Goal: Check status: Check status

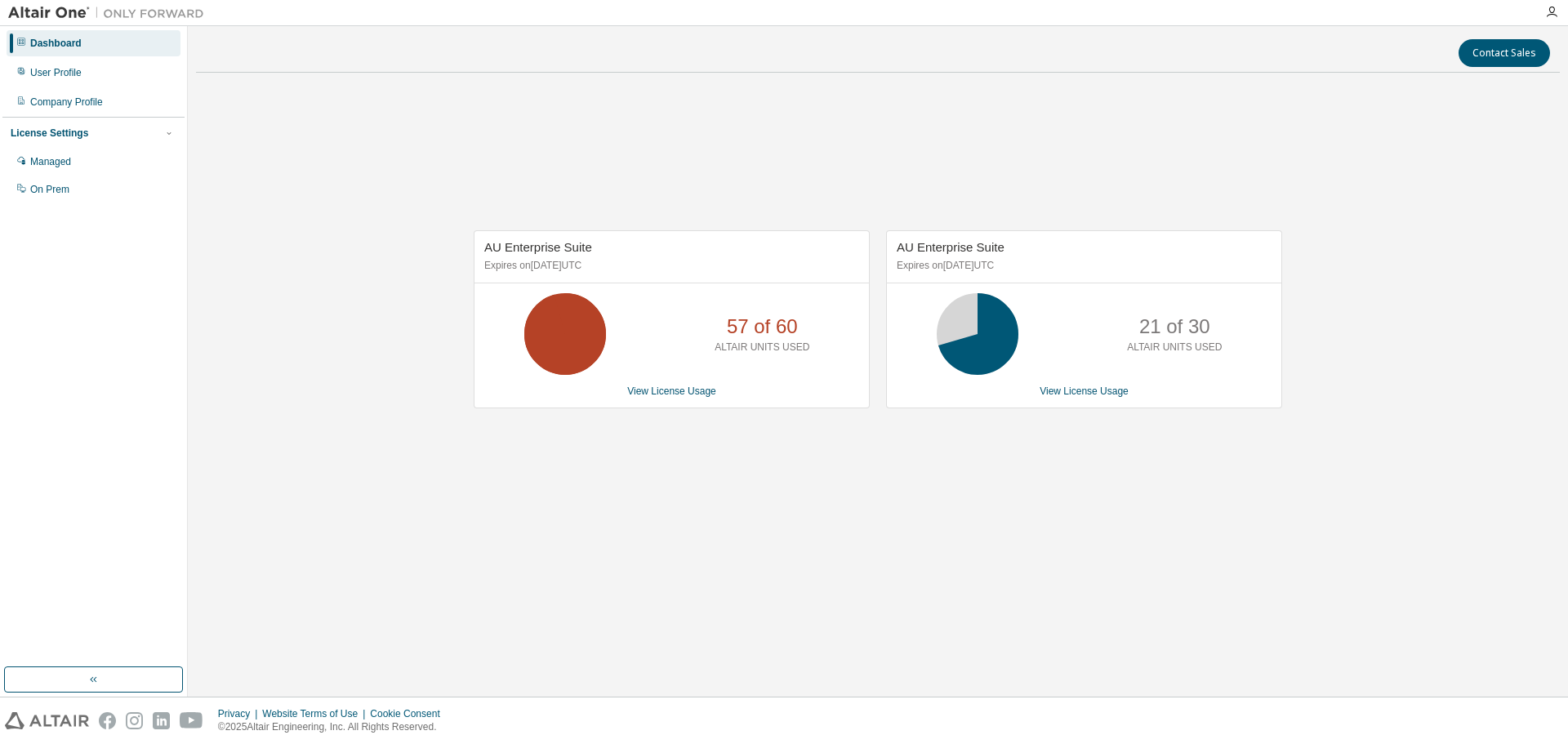
click at [818, 505] on div "AU Enterprise Suite Expires on December 26, 2025 UTC 57 of 60 ALTAIR UNITS USED…" at bounding box center [878, 327] width 1364 height 483
click at [1037, 515] on div "AU Enterprise Suite Expires on December 26, 2025 UTC 57 of 60 ALTAIR UNITS USED…" at bounding box center [878, 327] width 1364 height 483
click at [913, 462] on div "AU Enterprise Suite Expires on December 26, 2025 UTC 57 of 60 ALTAIR UNITS USED…" at bounding box center [878, 327] width 1364 height 483
click at [973, 437] on div "AU Enterprise Suite Expires on December 26, 2025 UTC 57 of 60 ALTAIR UNITS USED…" at bounding box center [878, 327] width 1364 height 483
click at [631, 179] on div "AU Enterprise Suite Expires on [DATE] UTC 36 of 60 ALTAIR UNITS USED View Licen…" at bounding box center [878, 327] width 1364 height 483
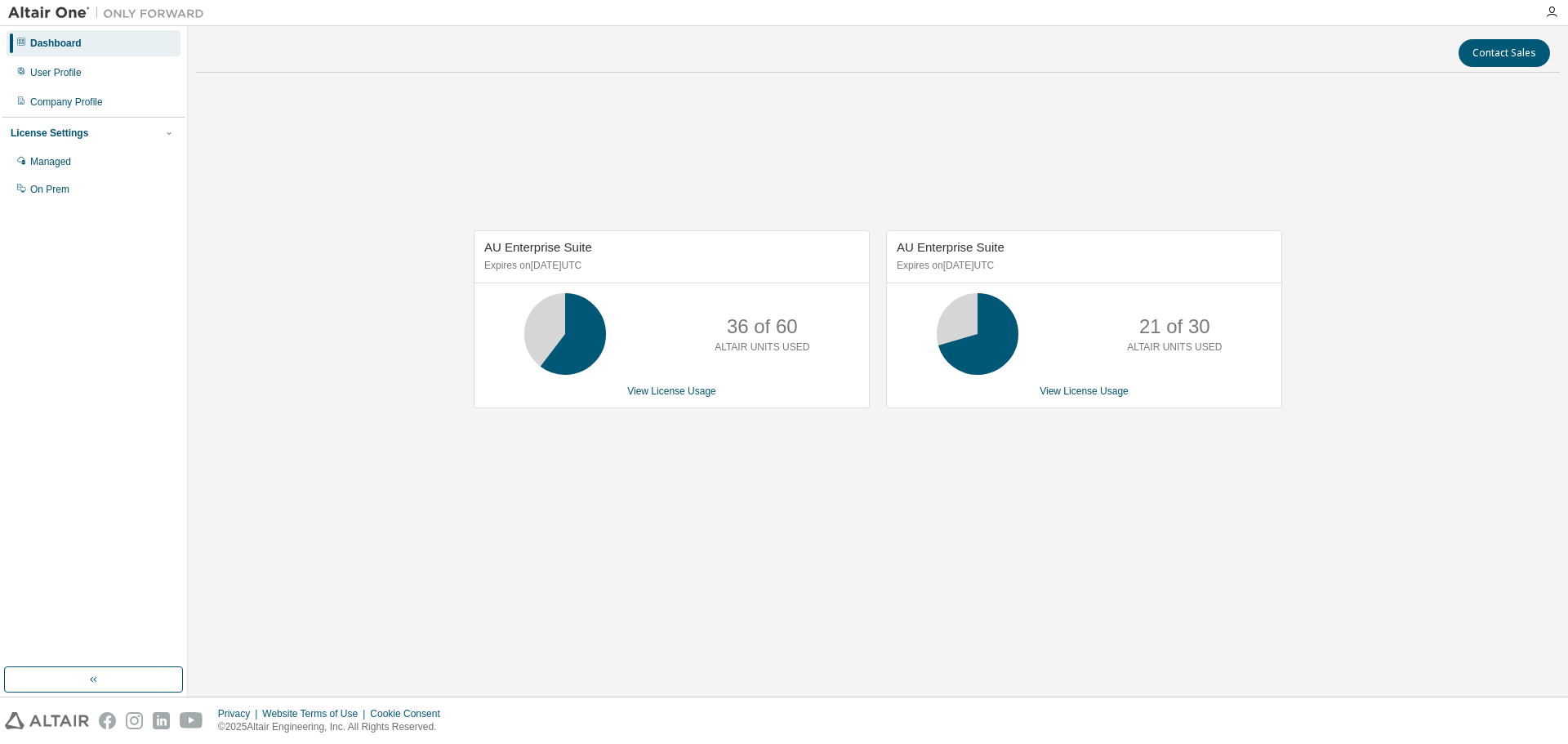
click at [708, 58] on div "Contact Sales" at bounding box center [878, 53] width 1344 height 28
click at [1456, 312] on div "AU Enterprise Suite Expires on December 26, 2025 UTC 36 of 60 ALTAIR UNITS USED…" at bounding box center [878, 327] width 1364 height 483
click at [1189, 163] on div "AU Enterprise Suite Expires on December 26, 2025 UTC 57 of 60 ALTAIR UNITS USED…" at bounding box center [878, 327] width 1364 height 483
click at [1057, 396] on link "View License Usage" at bounding box center [1084, 391] width 89 height 11
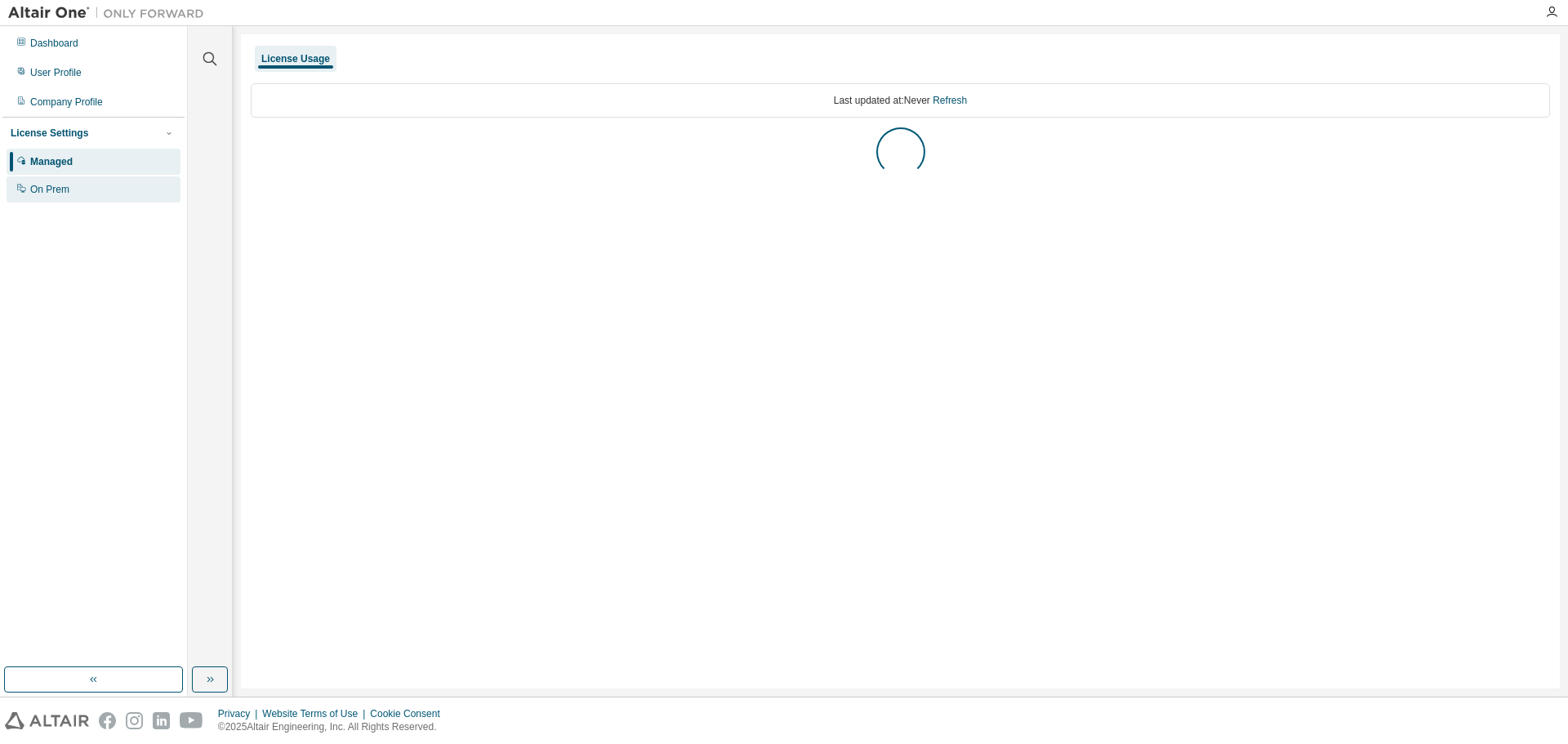
click at [61, 179] on div "On Prem" at bounding box center [93, 189] width 174 height 26
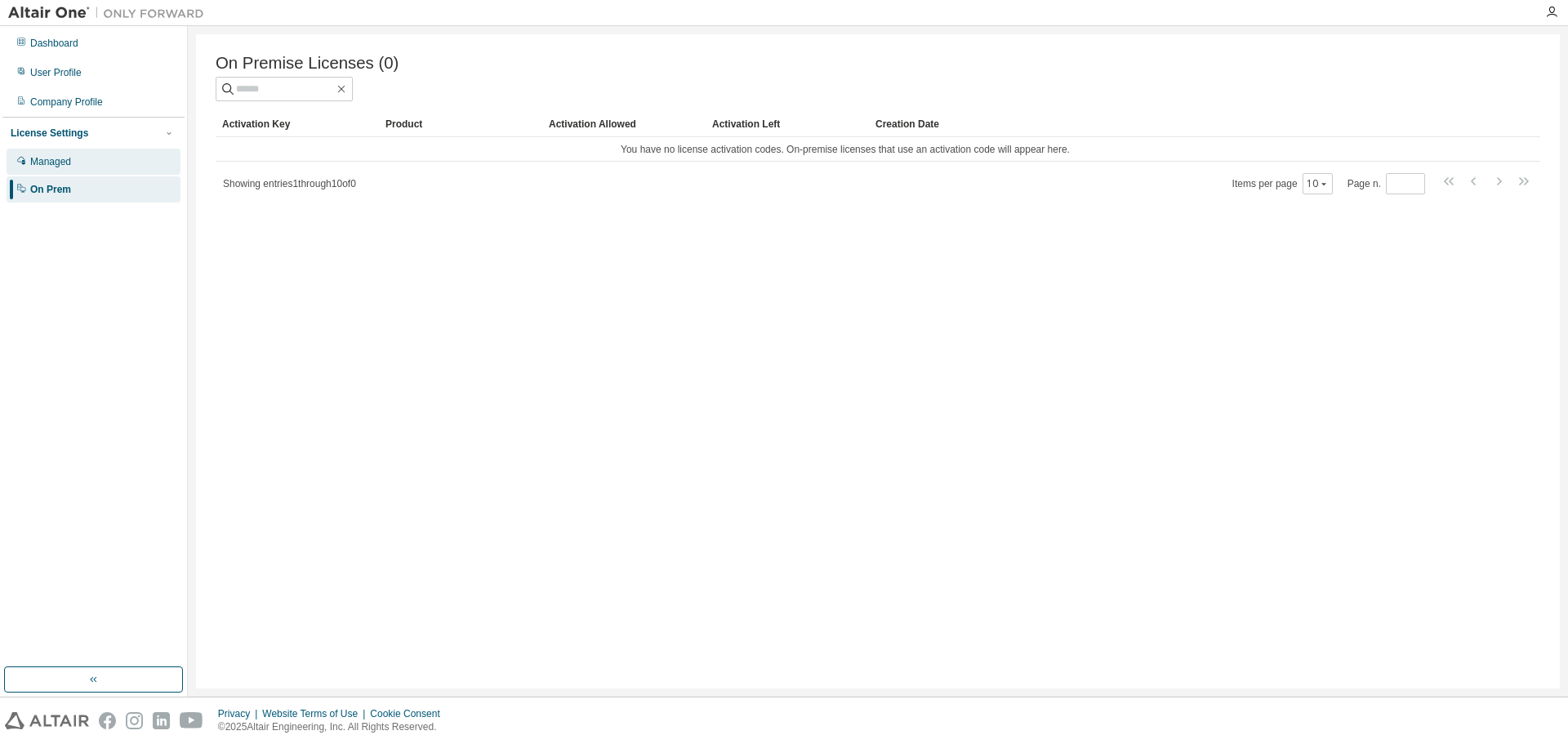
click at [61, 170] on div "Managed" at bounding box center [93, 162] width 174 height 26
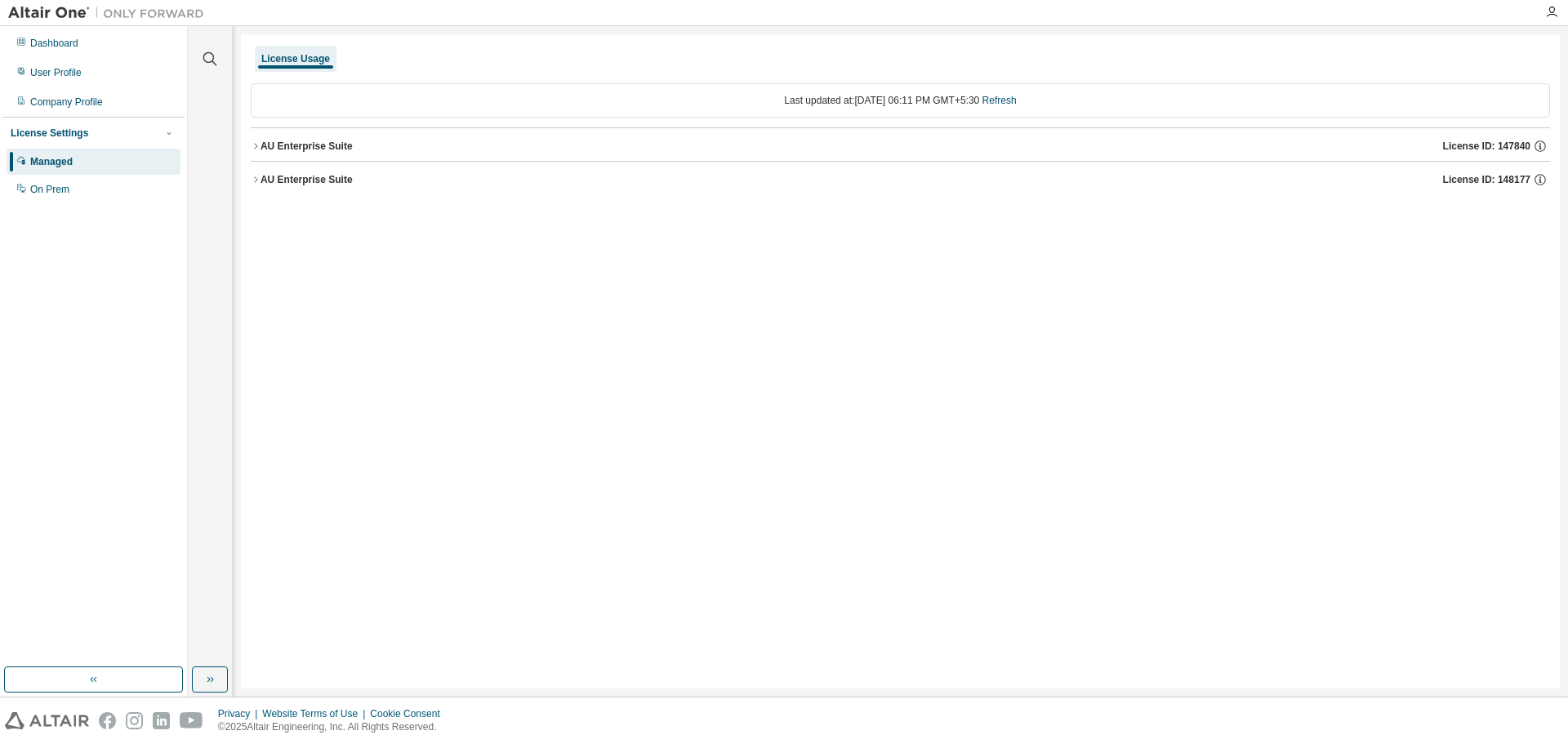
click at [277, 186] on div "AU Enterprise Suite License ID: 148177" at bounding box center [905, 179] width 1289 height 15
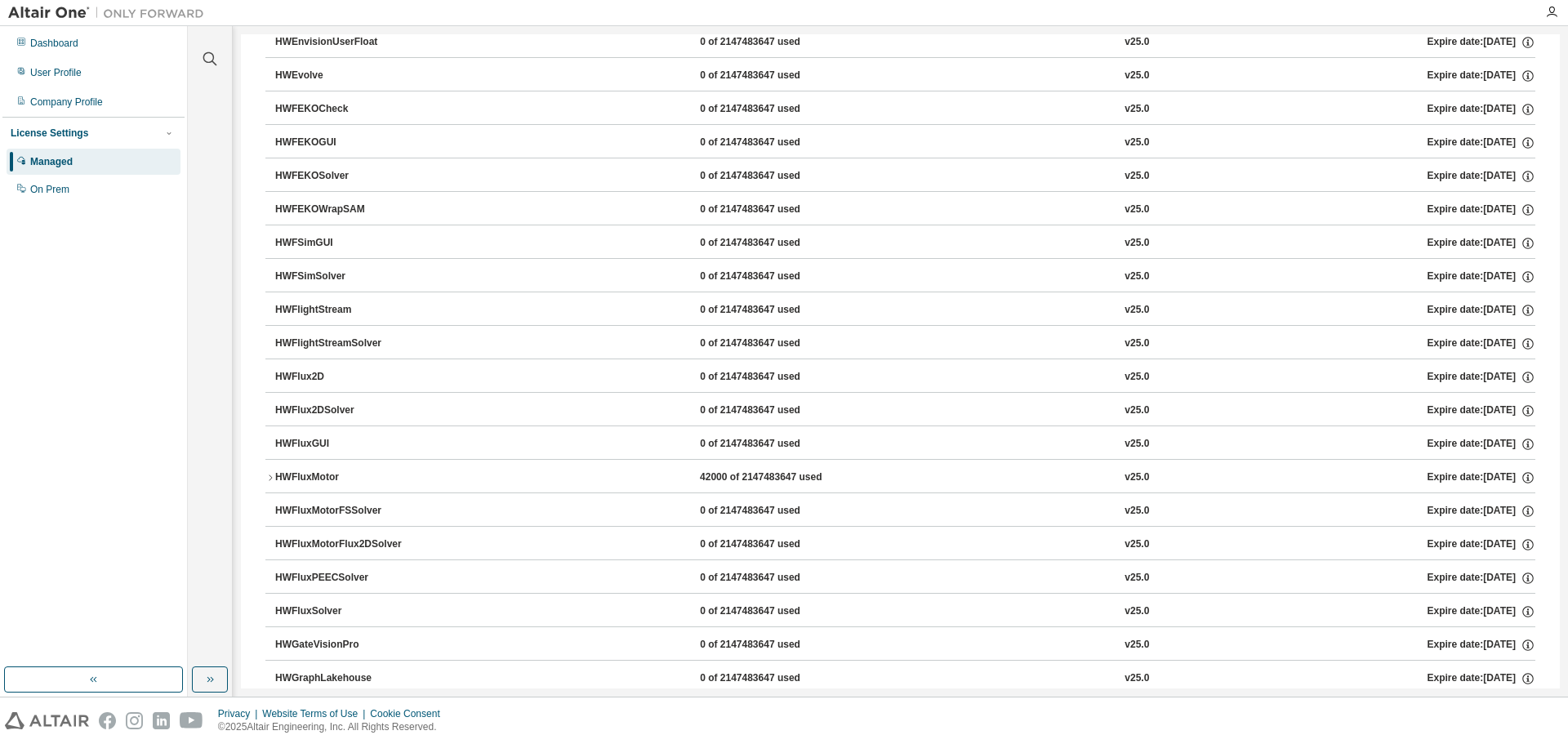
scroll to position [2858, 0]
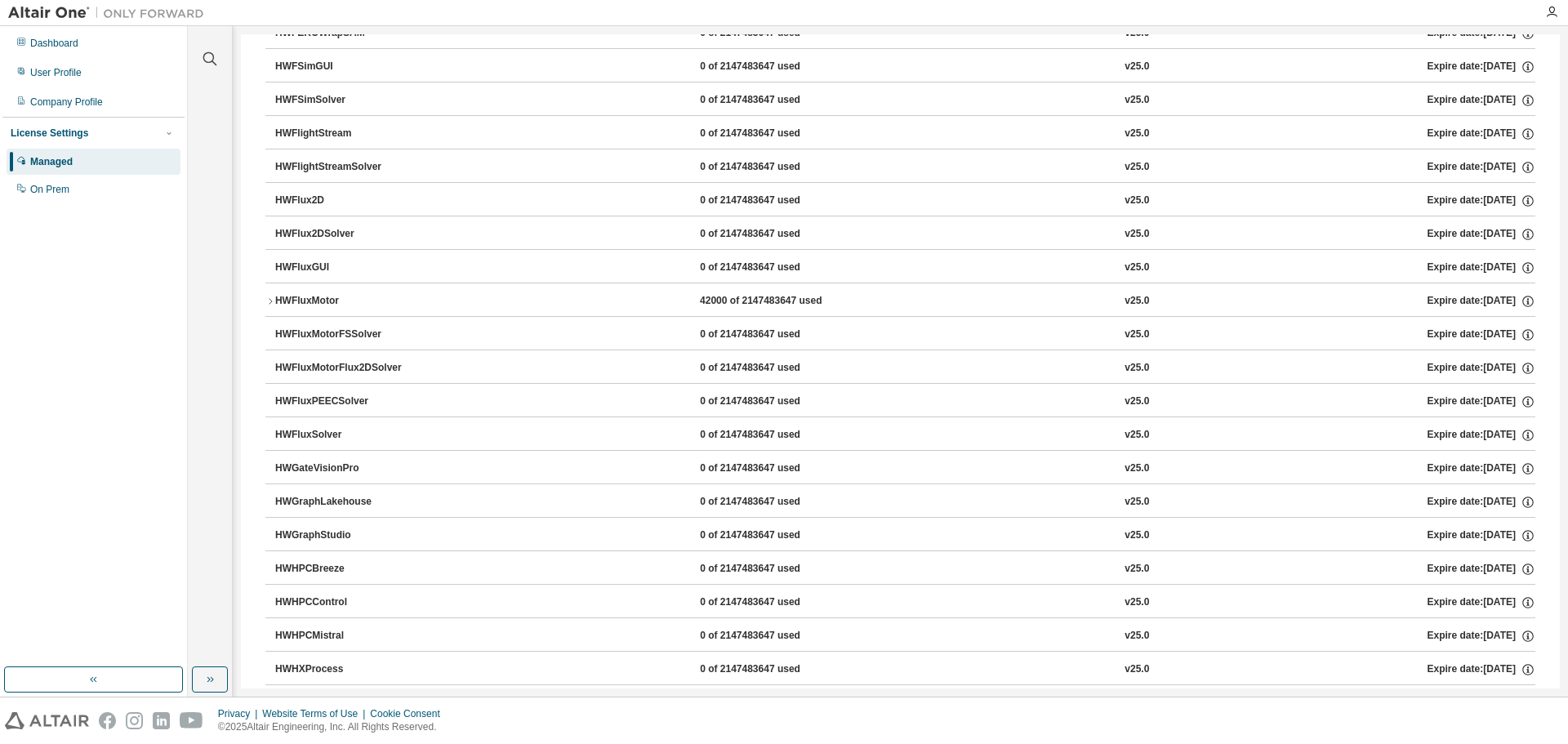
click at [272, 299] on icon "button" at bounding box center [270, 301] width 10 height 10
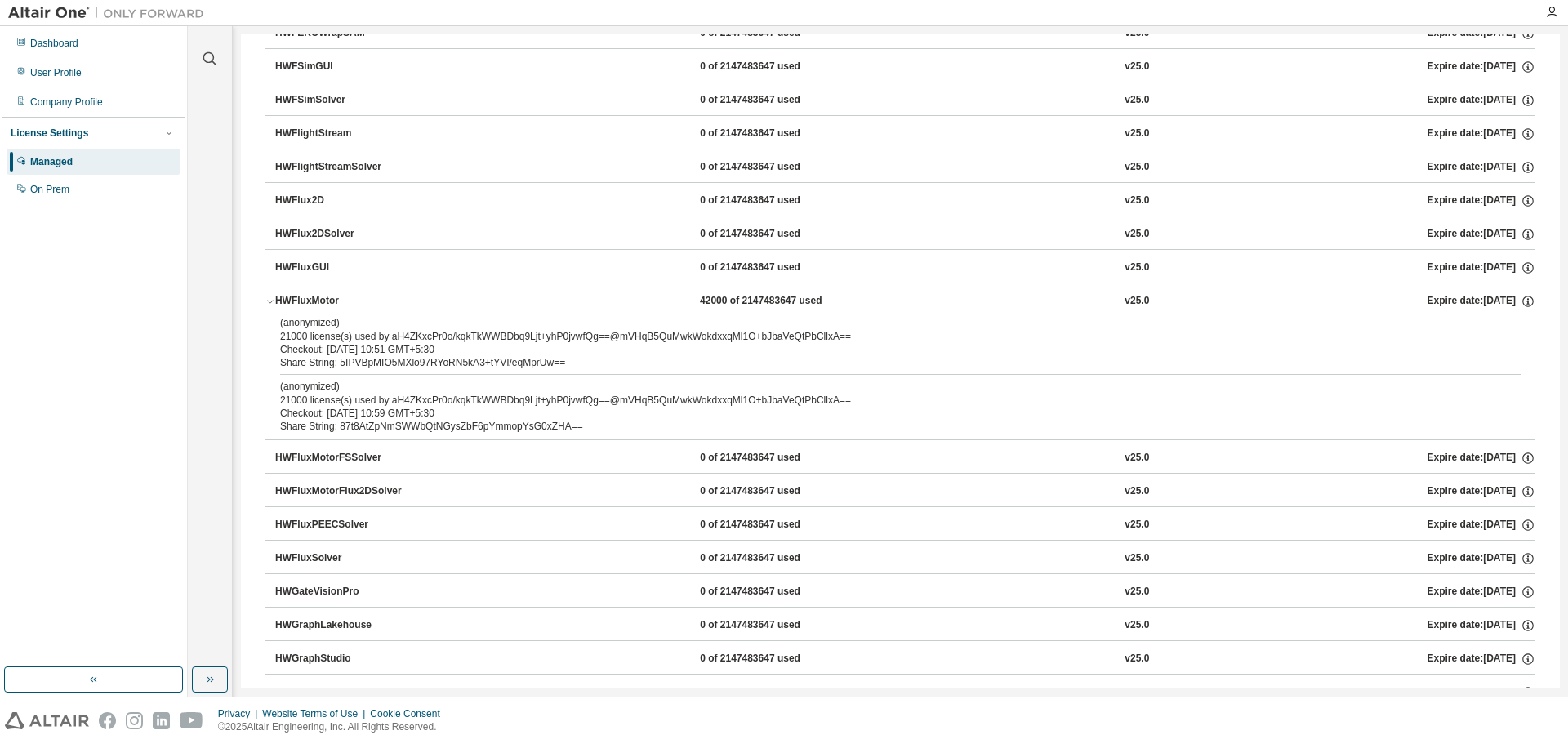
click at [494, 355] on div "Checkout: 2025-08-12 10:51 GMT+5:30" at bounding box center [881, 349] width 1201 height 13
drag, startPoint x: 494, startPoint y: 355, endPoint x: 435, endPoint y: 400, distance: 74.2
click at [435, 400] on div "(anonymized) 21000 license(s) used by aH4ZKxcPr0o/kqkTkWWBDbq9Ljt+yhP0jvwfQg==@…" at bounding box center [881, 393] width 1201 height 27
click at [1431, 402] on div "(anonymized) 21000 license(s) used by aH4ZKxcPr0o/kqkTkWWBDbq9Ljt+yhP0jvwfQg==@…" at bounding box center [881, 393] width 1201 height 27
drag, startPoint x: 1160, startPoint y: 341, endPoint x: 1143, endPoint y: 341, distance: 17.0
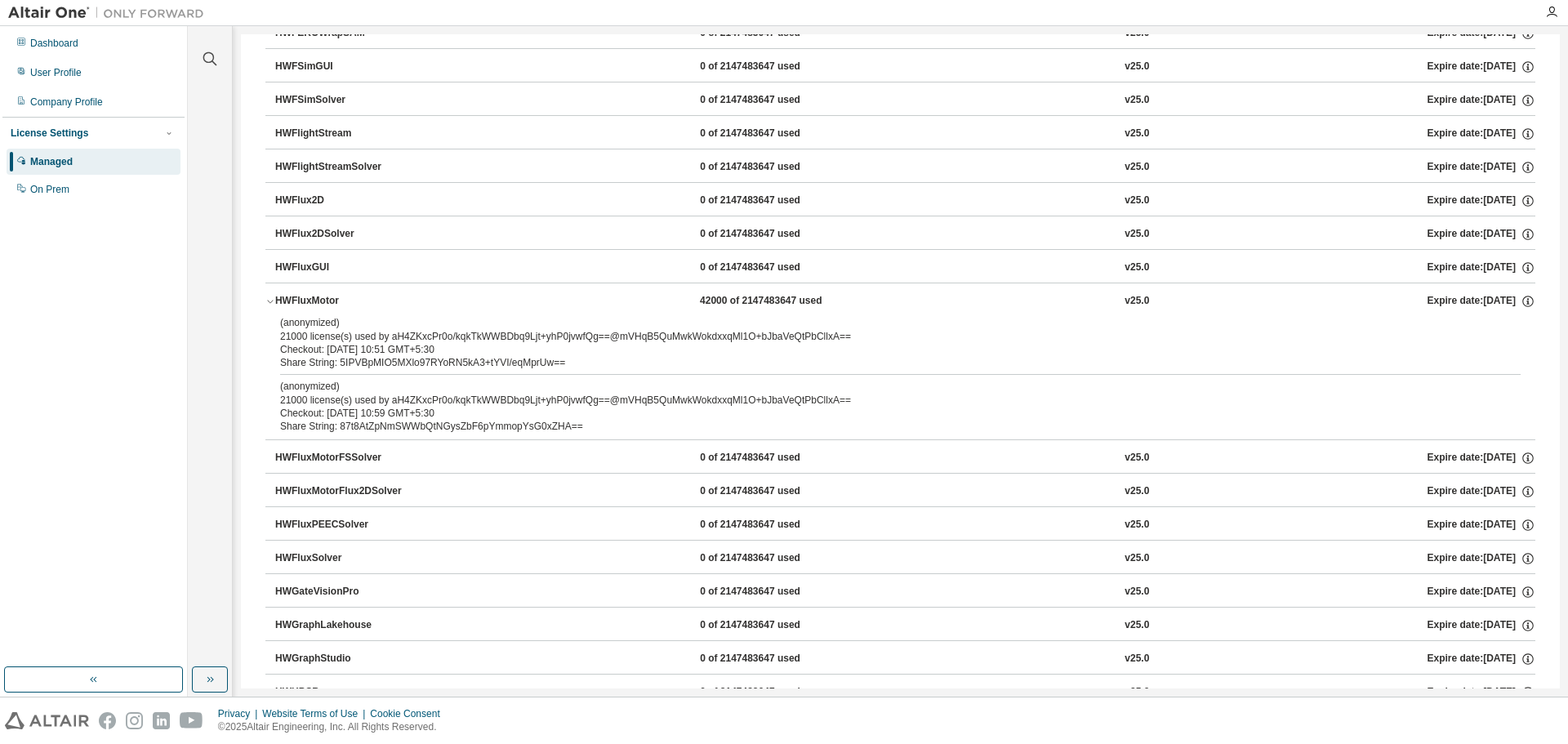
click at [1154, 341] on div "(anonymized) 21000 license(s) used by aH4ZKxcPr0o/kqkTkWWBDbq9Ljt+yhP0jvwfQg==@…" at bounding box center [881, 329] width 1201 height 27
click at [642, 337] on div "(anonymized) 21000 license(s) used by aH4ZKxcPr0o/kqkTkWWBDbq9Ljt+yhP0jvwfQg==@…" at bounding box center [881, 329] width 1201 height 27
drag, startPoint x: 459, startPoint y: 335, endPoint x: 388, endPoint y: 329, distance: 71.3
click at [457, 335] on div "(anonymized) 21000 license(s) used by aH4ZKxcPr0o/kqkTkWWBDbq9Ljt+yhP0jvwfQg==@…" at bounding box center [881, 329] width 1201 height 27
drag, startPoint x: 388, startPoint y: 329, endPoint x: 291, endPoint y: 307, distance: 99.5
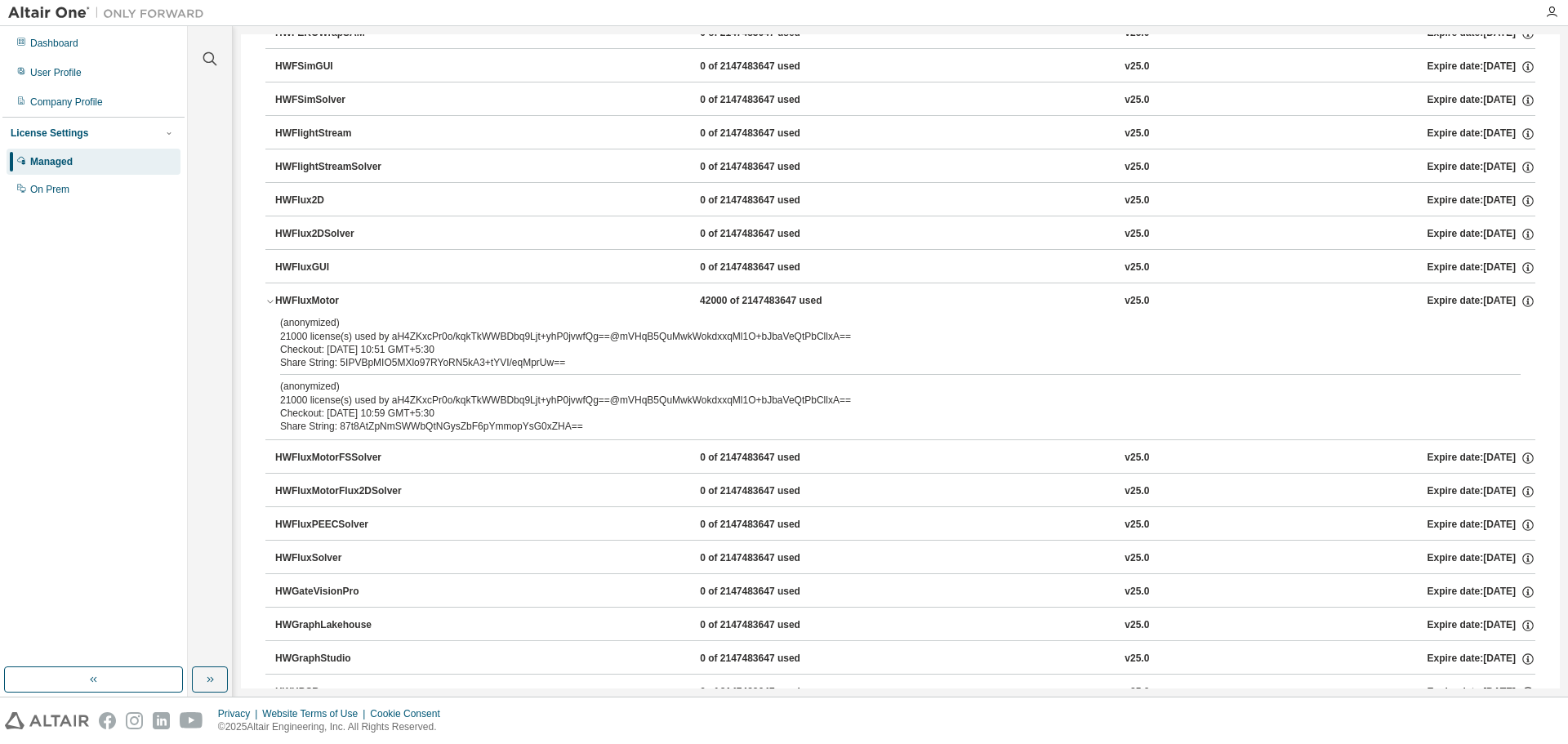
click at [384, 329] on p "(anonymized)" at bounding box center [881, 322] width 1201 height 14
click at [272, 282] on div "HWFluxMotor 42000 of 2147483647 used v25.0 Expire date: 2025-09-08 (anonymized)…" at bounding box center [900, 360] width 1270 height 157
click at [285, 301] on div "HWFluxMotor" at bounding box center [348, 301] width 147 height 15
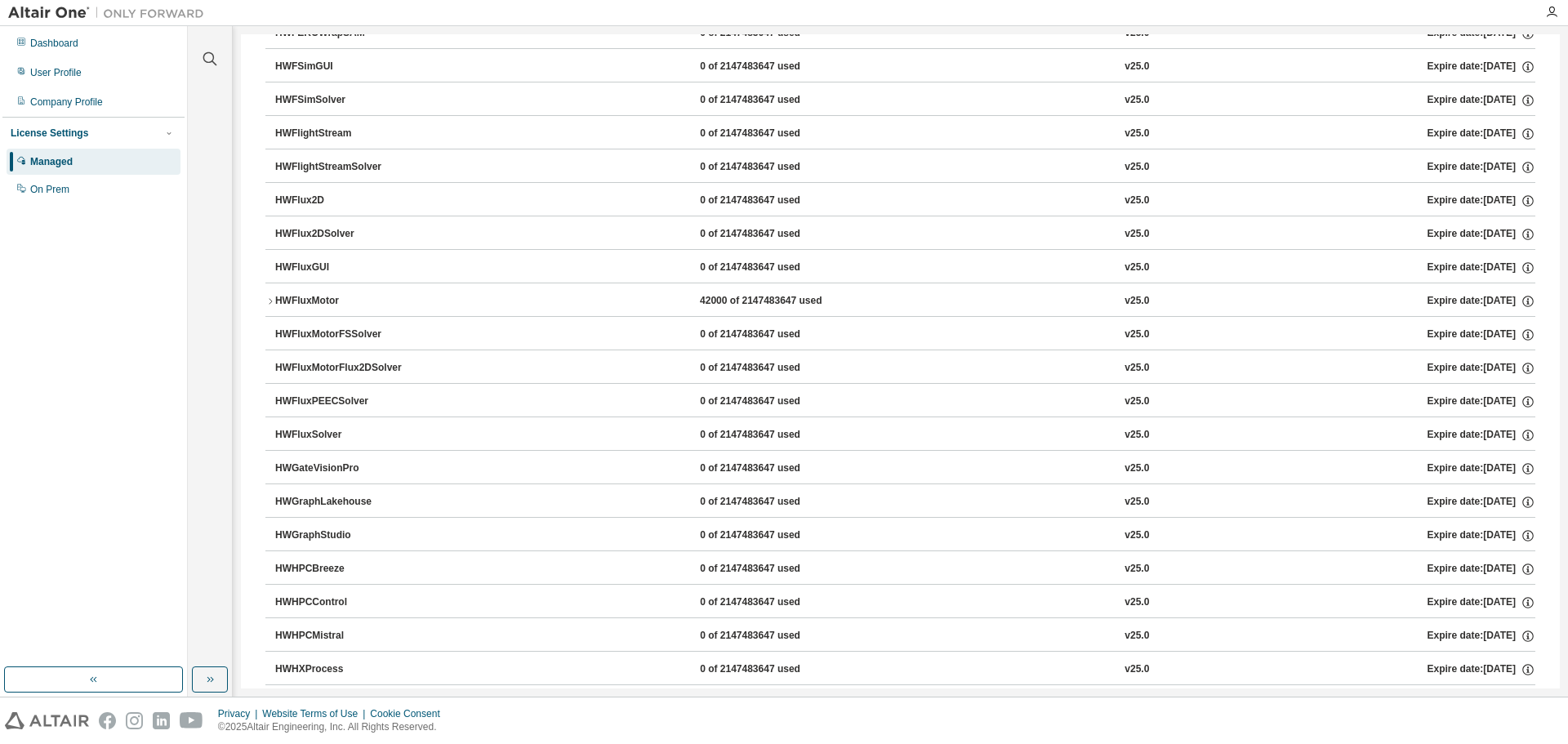
drag, startPoint x: 289, startPoint y: 301, endPoint x: 748, endPoint y: 268, distance: 460.2
click at [744, 268] on div "0 of 2147483647 used" at bounding box center [773, 268] width 147 height 15
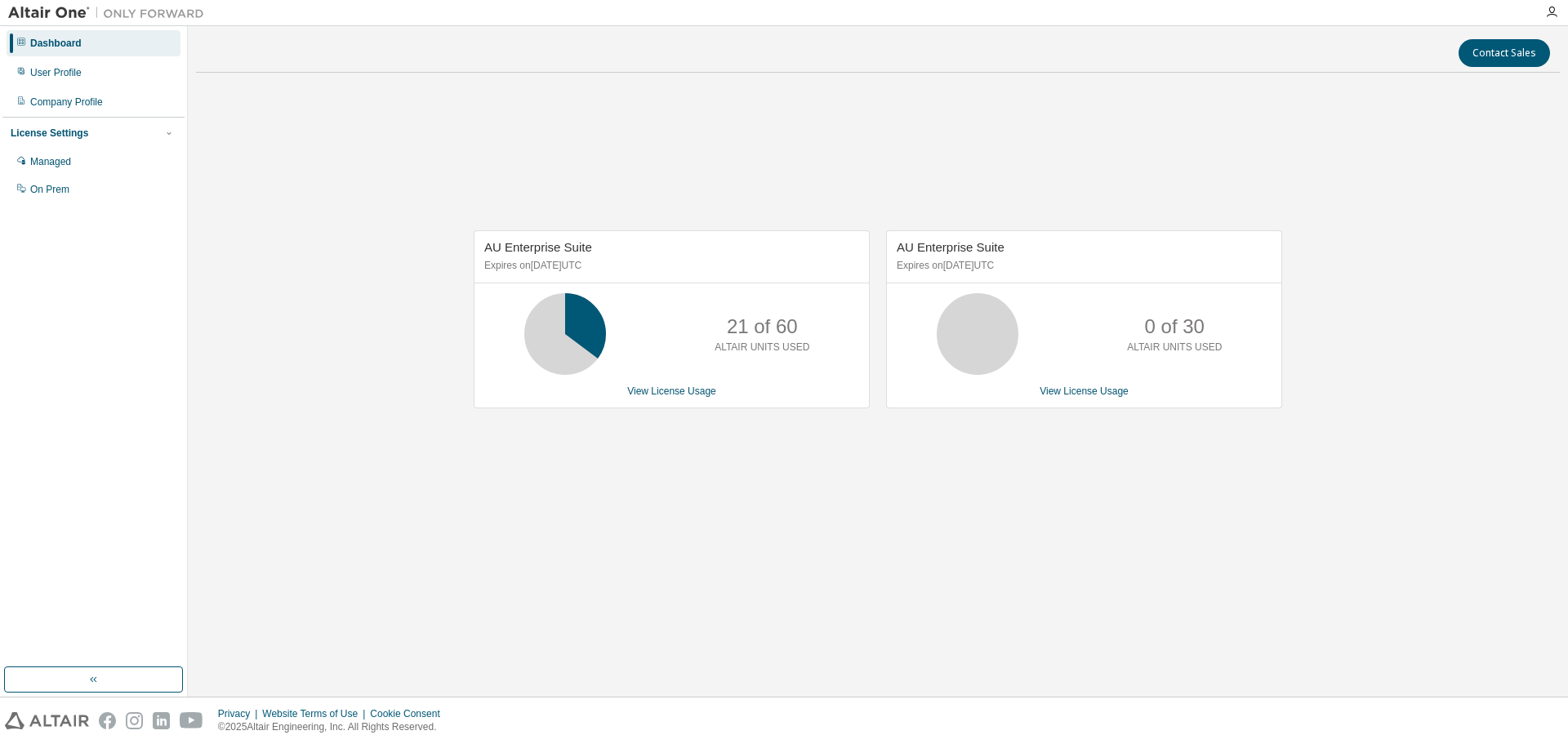
click at [793, 507] on div "AU Enterprise Suite Expires on [DATE] UTC 21 of 60 ALTAIR UNITS USED View Licen…" at bounding box center [878, 327] width 1364 height 483
click at [653, 385] on link "View License Usage" at bounding box center [672, 391] width 89 height 11
click at [1143, 469] on div "AU Enterprise Suite Expires on [DATE] UTC 21 of 60 ALTAIR UNITS USED View Licen…" at bounding box center [878, 327] width 1364 height 483
click at [987, 429] on div "AU Enterprise Suite Expires on [DATE] UTC 30 of 60 ALTAIR UNITS USED View Licen…" at bounding box center [878, 327] width 1364 height 483
